Goal: Transaction & Acquisition: Purchase product/service

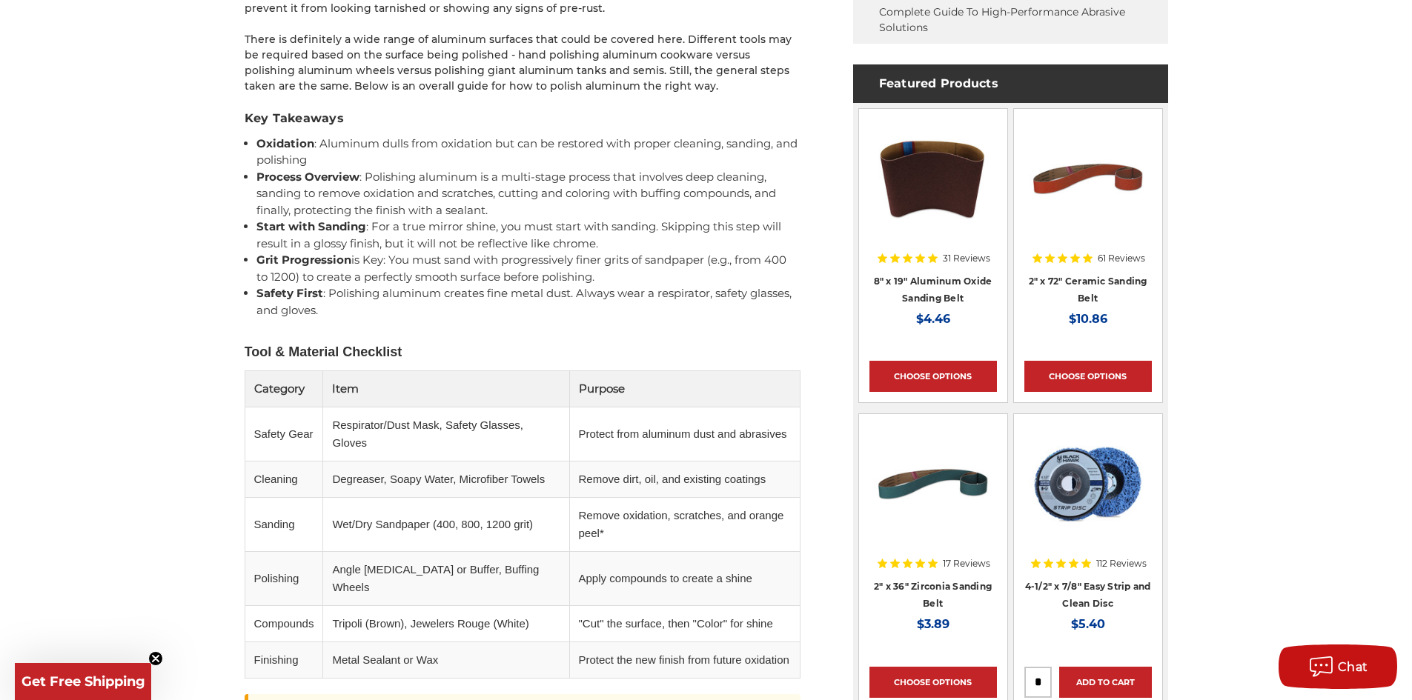
scroll to position [889, 0]
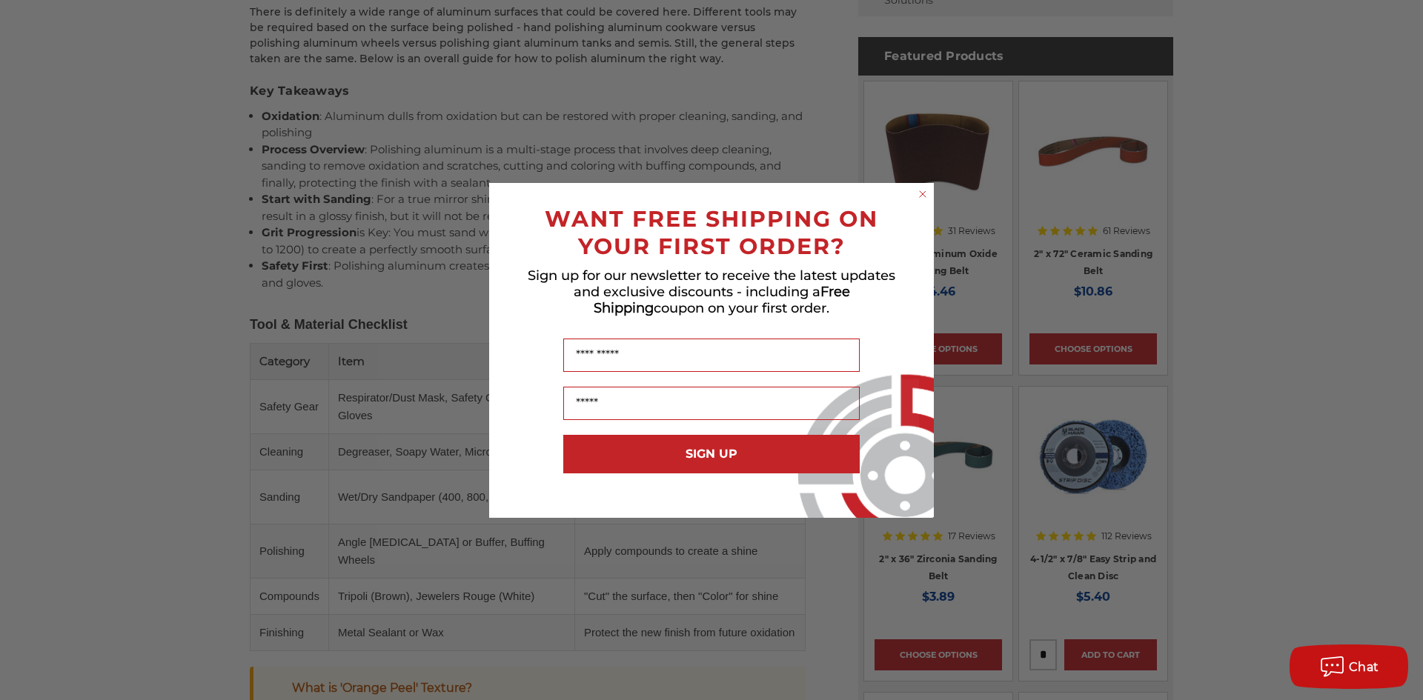
click at [922, 192] on circle "Close dialog" at bounding box center [923, 194] width 14 height 14
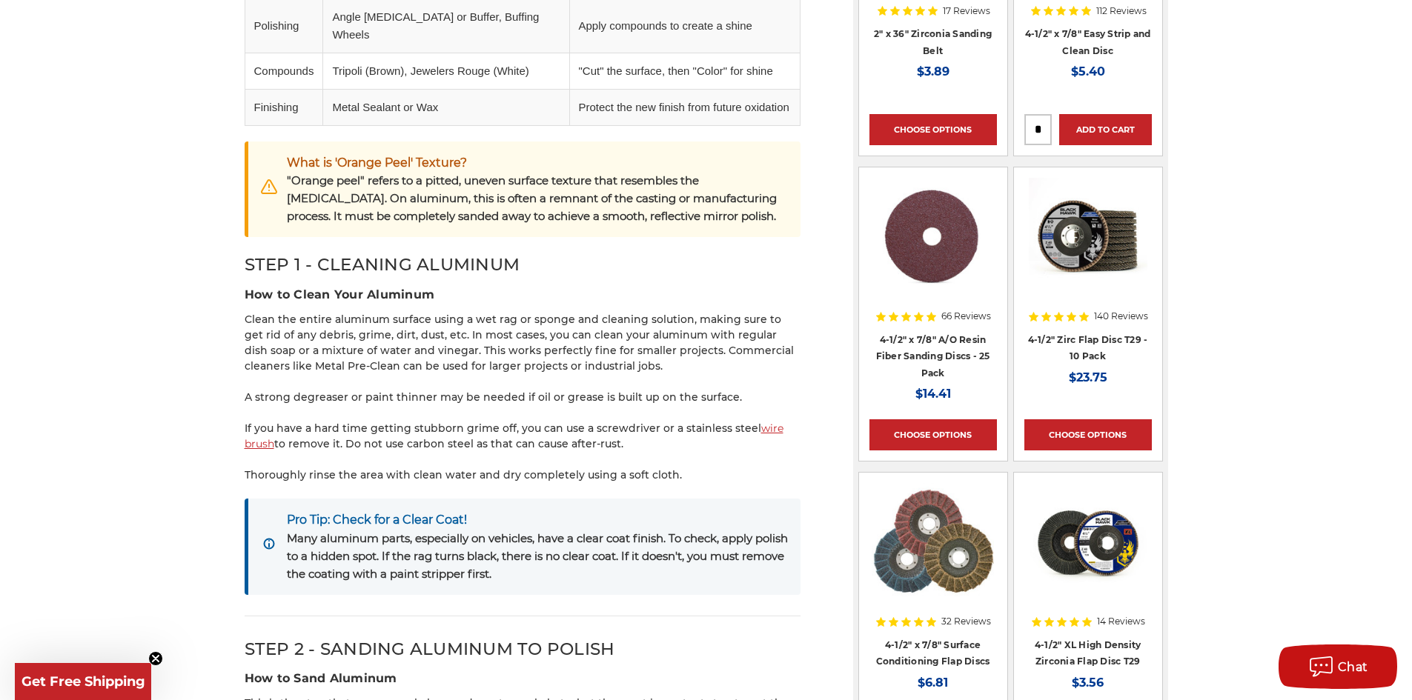
scroll to position [1423, 0]
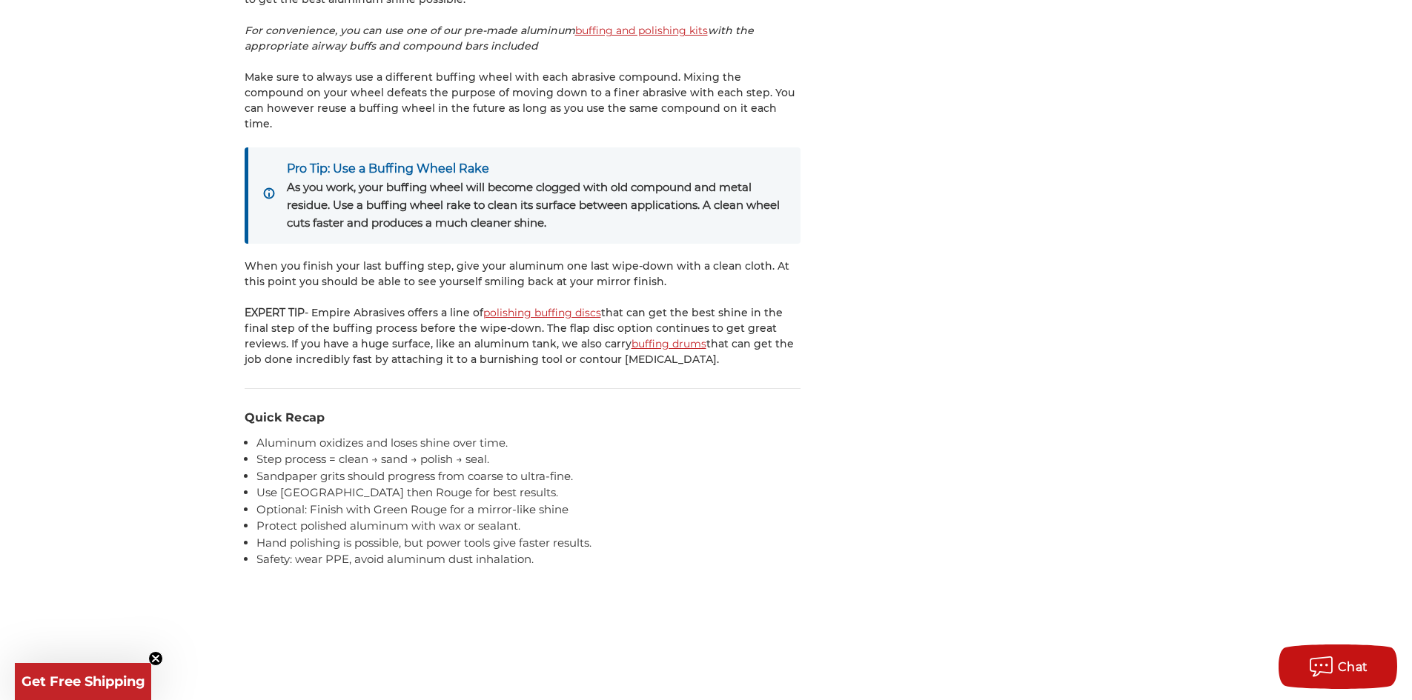
scroll to position [3439, 0]
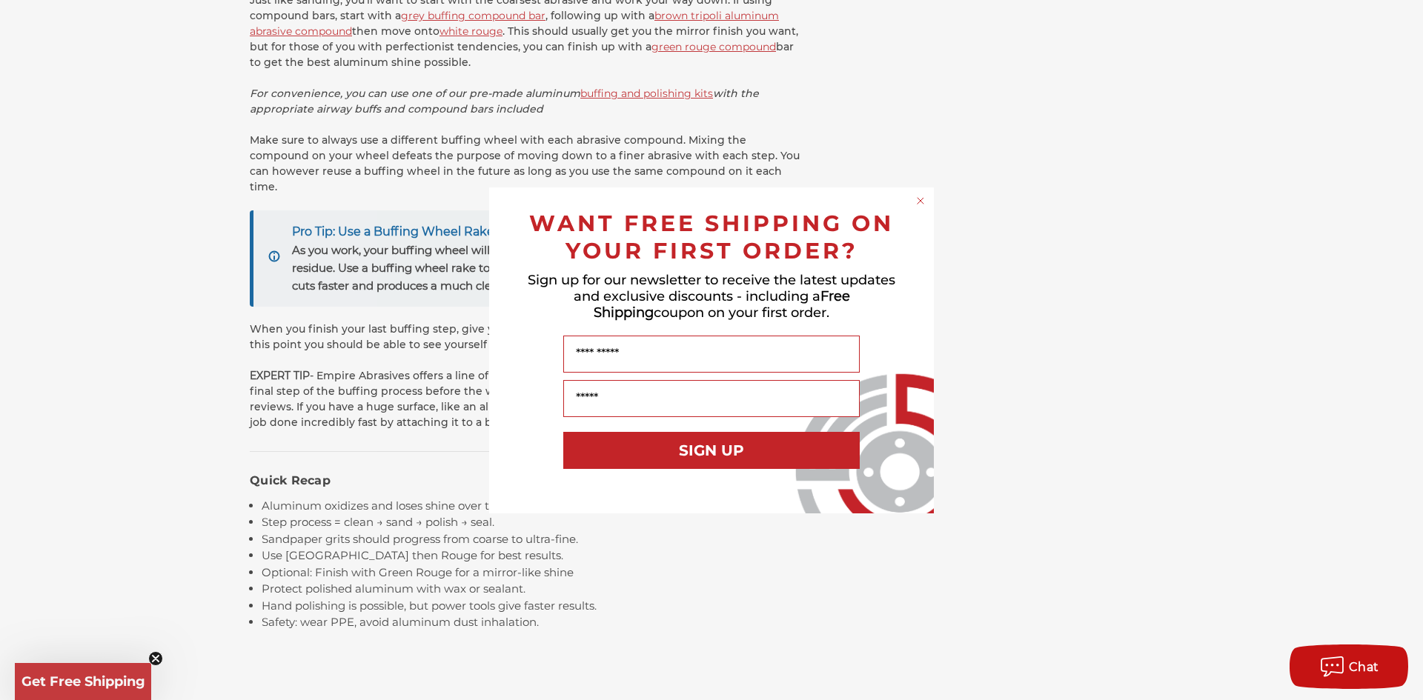
click at [125, 300] on div "Close dialog WANT FREE SHIPPING ON YOUR FIRST ORDER? Sign up for our newsletter…" at bounding box center [711, 350] width 1423 height 700
click at [155, 316] on div "Close dialog WANT FREE SHIPPING ON YOUR FIRST ORDER? Sign up for our newsletter…" at bounding box center [711, 350] width 1423 height 700
click at [919, 202] on icon "Close dialog" at bounding box center [920, 201] width 6 height 6
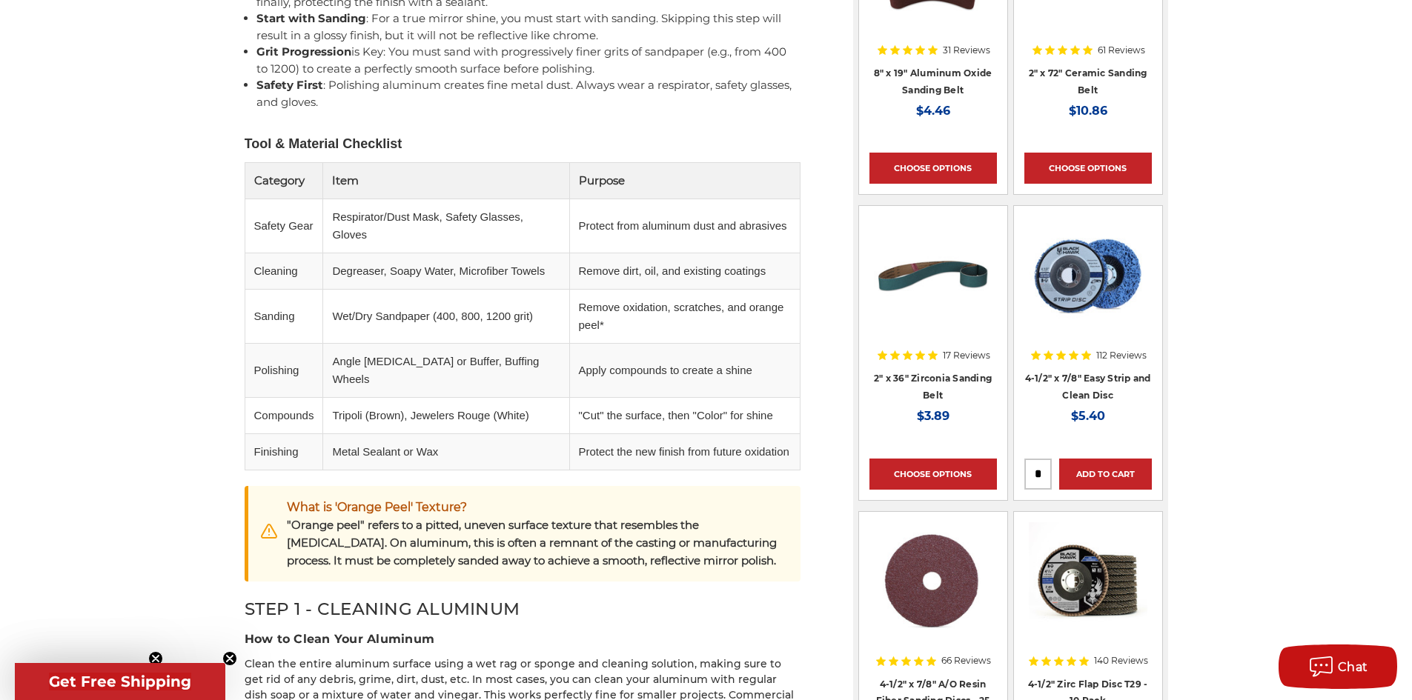
scroll to position [1067, 0]
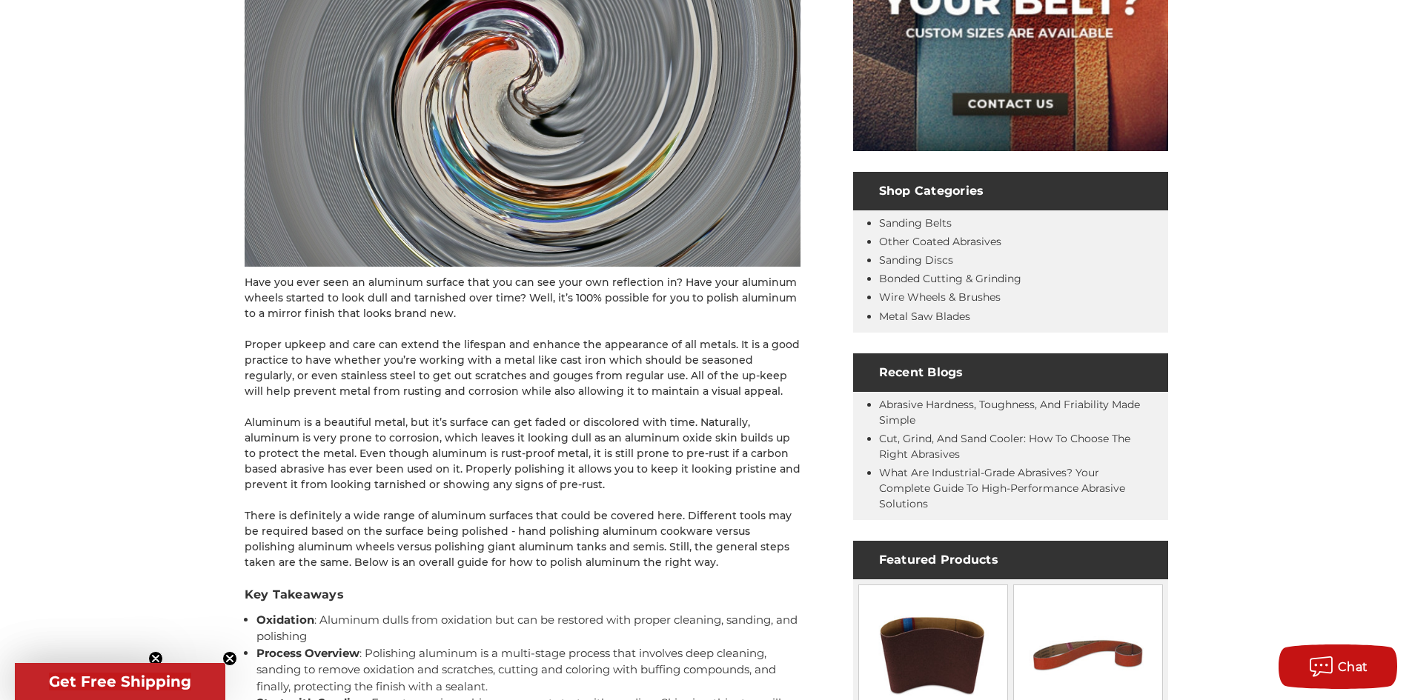
scroll to position [356, 0]
